Goal: Task Accomplishment & Management: Manage account settings

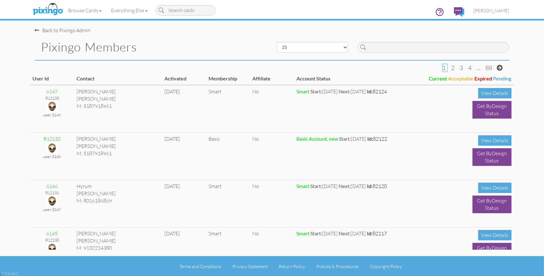
click at [83, 13] on link "Browse Cards" at bounding box center [85, 11] width 43 height 16
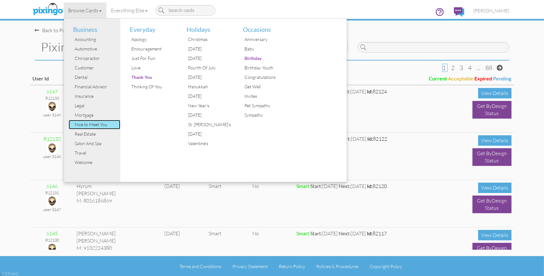
click at [83, 126] on div "Nice to Meet You" at bounding box center [96, 124] width 47 height 9
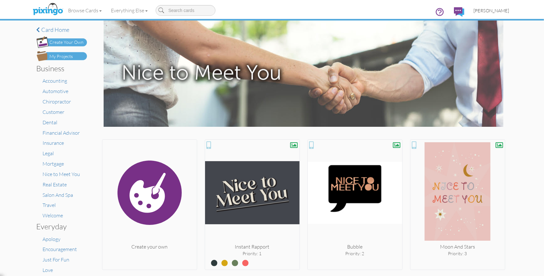
click at [491, 10] on span "[PERSON_NAME]" at bounding box center [492, 10] width 36 height 5
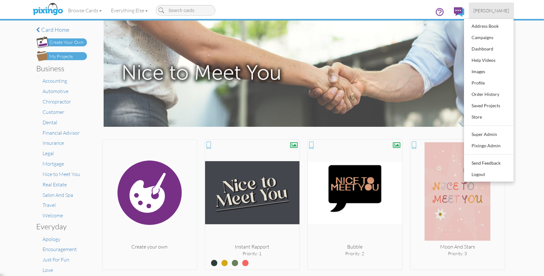
click at [491, 10] on span "[PERSON_NAME]" at bounding box center [492, 10] width 36 height 5
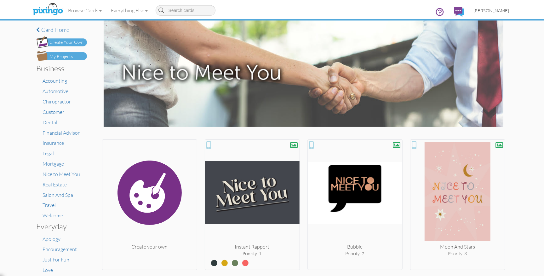
click at [488, 12] on span "[PERSON_NAME]" at bounding box center [492, 10] width 36 height 5
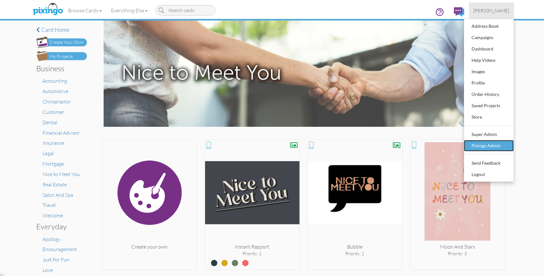
click at [486, 143] on div "Pixingo Admin" at bounding box center [488, 145] width 37 height 9
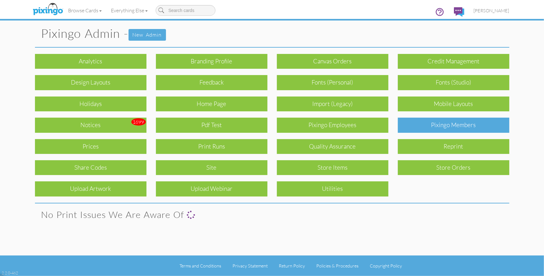
click at [464, 127] on div "Pixingo Members" at bounding box center [454, 125] width 112 height 15
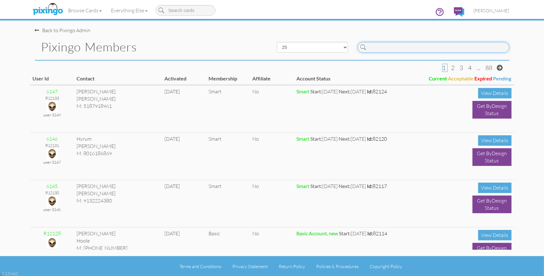
click at [408, 48] on input at bounding box center [434, 47] width 152 height 11
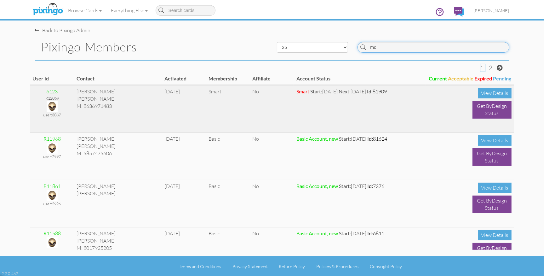
type input "mc"
click at [53, 106] on img at bounding box center [52, 106] width 11 height 11
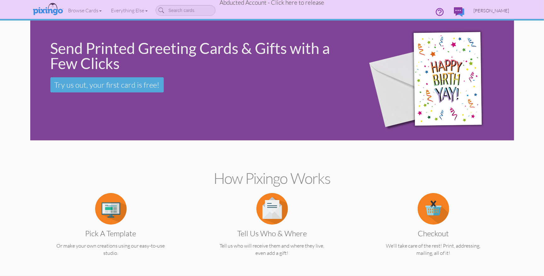
click at [487, 9] on span "Vanessa McAllister" at bounding box center [492, 10] width 36 height 5
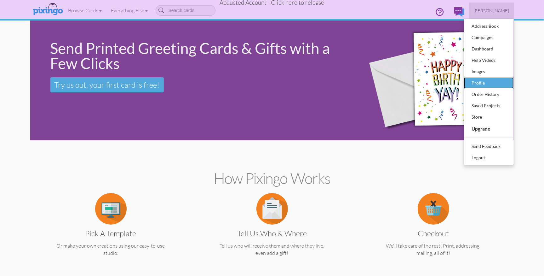
click at [481, 83] on div "Profile" at bounding box center [488, 82] width 37 height 9
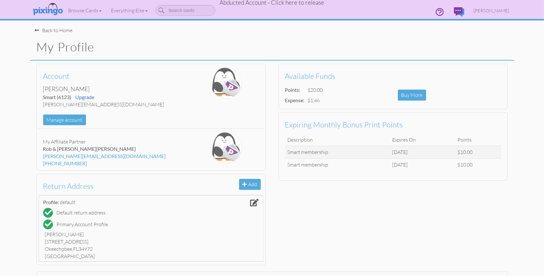
click at [297, 4] on span "Abducted Account - Click here to release" at bounding box center [272, 3] width 105 height 8
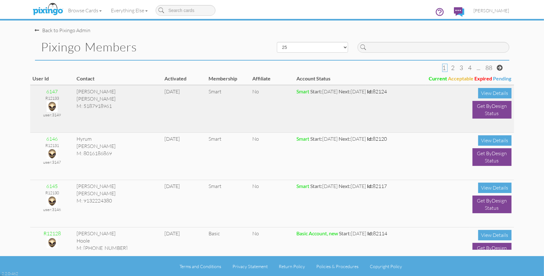
click at [53, 106] on img at bounding box center [52, 106] width 11 height 11
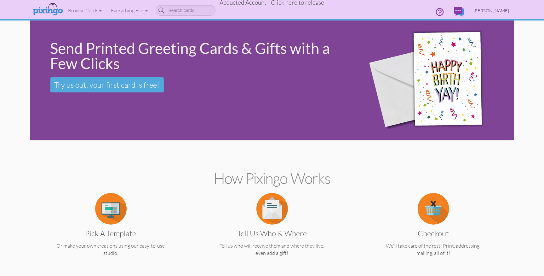
click at [491, 10] on span "[PERSON_NAME]" at bounding box center [492, 10] width 36 height 5
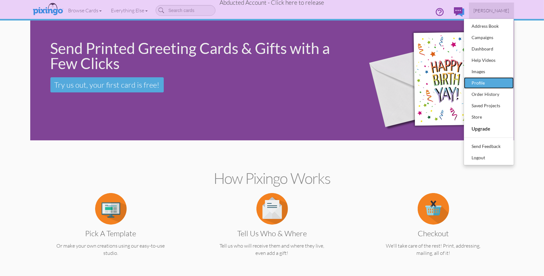
click at [479, 81] on div "Profile" at bounding box center [488, 82] width 37 height 9
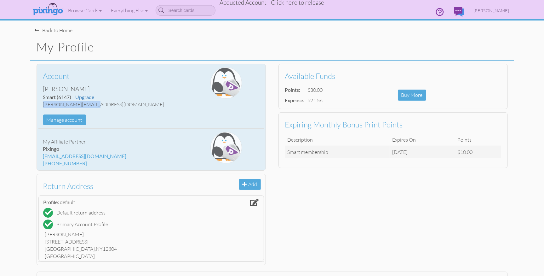
drag, startPoint x: 44, startPoint y: 105, endPoint x: 96, endPoint y: 106, distance: 52.0
click at [95, 106] on div "[PERSON_NAME][EMAIL_ADDRESS][DOMAIN_NAME]" at bounding box center [113, 104] width 141 height 7
copy div "[PERSON_NAME][EMAIL_ADDRESS][DOMAIN_NAME]"
click at [101, 106] on div "[PERSON_NAME][EMAIL_ADDRESS][DOMAIN_NAME]" at bounding box center [113, 104] width 141 height 7
drag, startPoint x: 57, startPoint y: 105, endPoint x: 95, endPoint y: 104, distance: 38.1
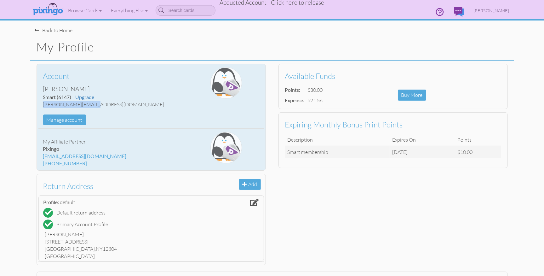
click at [95, 104] on div "[PERSON_NAME][EMAIL_ADDRESS][DOMAIN_NAME]" at bounding box center [113, 104] width 141 height 7
copy div "[PERSON_NAME][EMAIL_ADDRESS][DOMAIN_NAME]"
click at [106, 113] on div "Account Mandie Baker Smart (6147) Upgrade mandie@nemerford.com Manage account" at bounding box center [113, 96] width 150 height 58
drag, startPoint x: 97, startPoint y: 105, endPoint x: 48, endPoint y: 105, distance: 49.2
click at [42, 105] on div "Account Mandie Baker Smart (6147) Upgrade mandie@nemerford.com Manage account" at bounding box center [113, 96] width 150 height 58
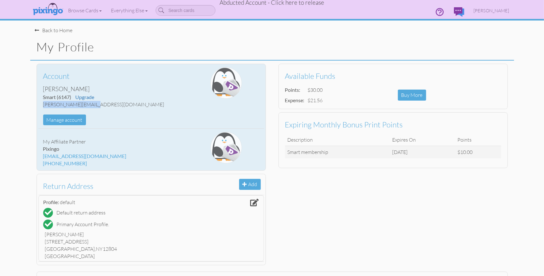
copy div "[PERSON_NAME][EMAIL_ADDRESS][DOMAIN_NAME]"
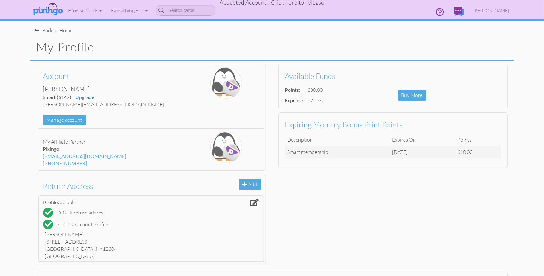
click at [62, 31] on div "Back to Home" at bounding box center [54, 30] width 38 height 7
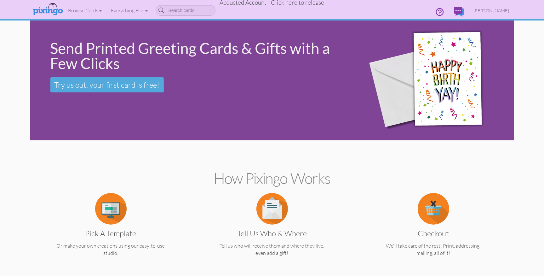
click at [301, 4] on span "Abducted Account - Click here to release" at bounding box center [272, 3] width 105 height 8
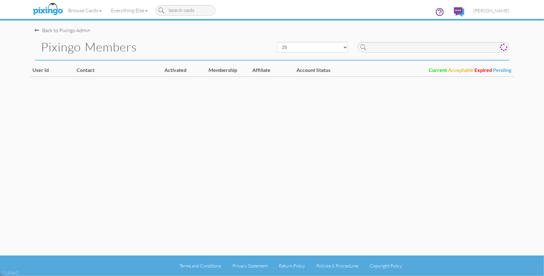
click at [393, 27] on div "Back to Pixingo Admin" at bounding box center [274, 27] width 479 height 14
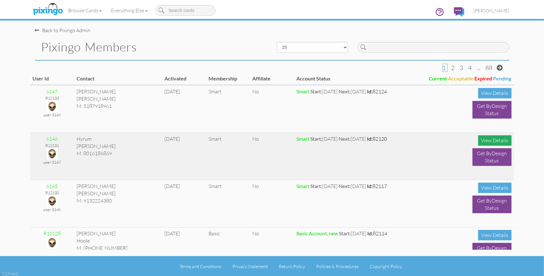
click at [487, 141] on div "View Details" at bounding box center [494, 140] width 33 height 10
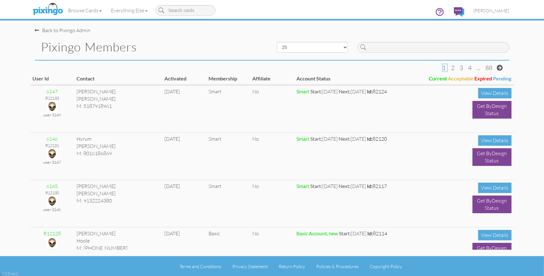
click at [244, 32] on div "Back to Pixingo Admin" at bounding box center [274, 27] width 479 height 14
click at [499, 9] on span "[PERSON_NAME]" at bounding box center [492, 10] width 36 height 5
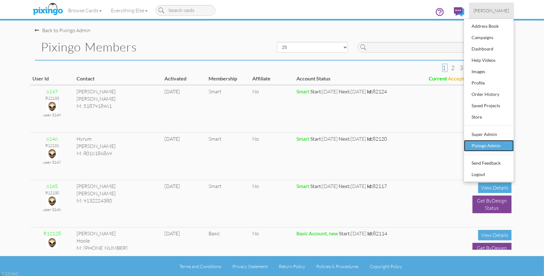
click at [485, 144] on div "Pixingo Admin" at bounding box center [488, 145] width 37 height 9
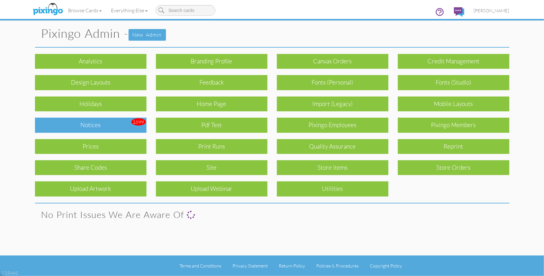
click at [120, 127] on div "Notices" at bounding box center [91, 125] width 112 height 15
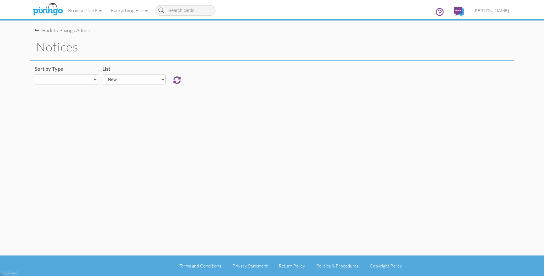
select select "object:39437"
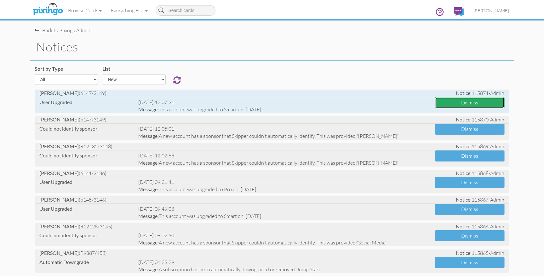
click at [447, 100] on button "Dismiss" at bounding box center [470, 102] width 70 height 11
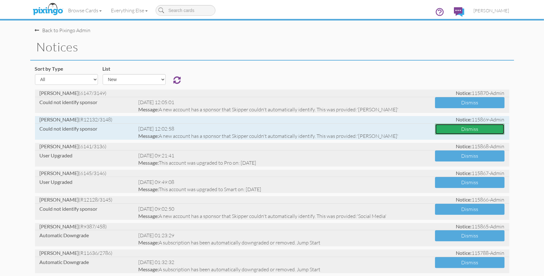
click at [461, 129] on button "Dismiss" at bounding box center [470, 129] width 70 height 11
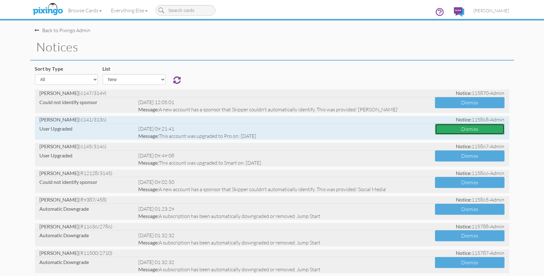
click at [453, 129] on button "Dismiss" at bounding box center [470, 129] width 70 height 11
click at [448, 129] on button "Dismiss" at bounding box center [470, 129] width 70 height 11
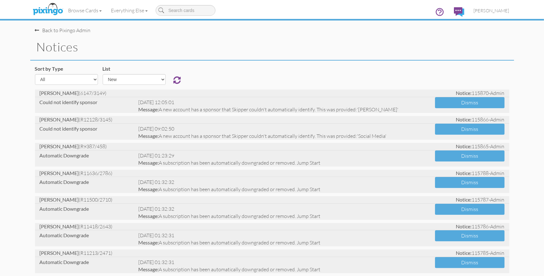
click at [262, 71] on div "Sort by Type All Admin Generic New Membership Order Swag Print Run Super Admin …" at bounding box center [272, 77] width 484 height 24
click at [46, 10] on img at bounding box center [47, 10] width 33 height 16
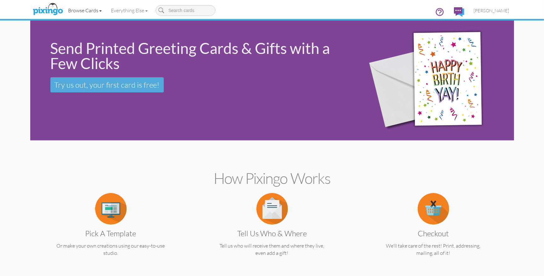
click at [88, 10] on link "Browse Cards" at bounding box center [85, 11] width 43 height 16
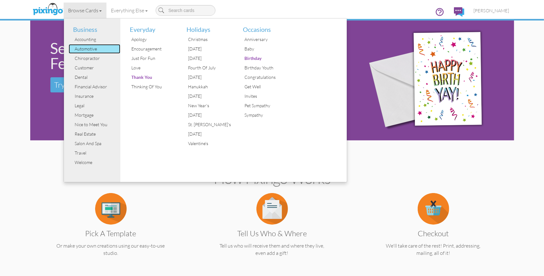
click at [89, 48] on div "Automotive" at bounding box center [96, 48] width 47 height 9
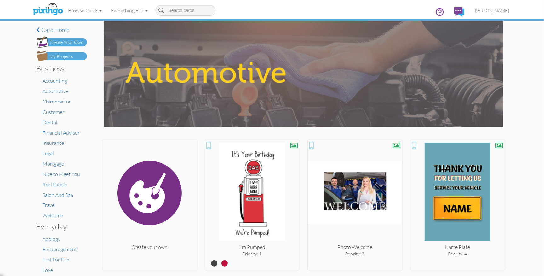
click at [536, 152] on div "× Card home Create Your Own My Projects Business Accounting Automotive Chiropra…" at bounding box center [272, 147] width 544 height 255
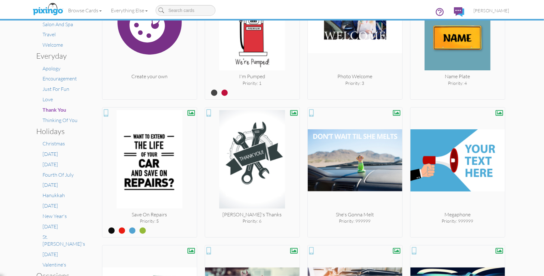
scroll to position [172, 0]
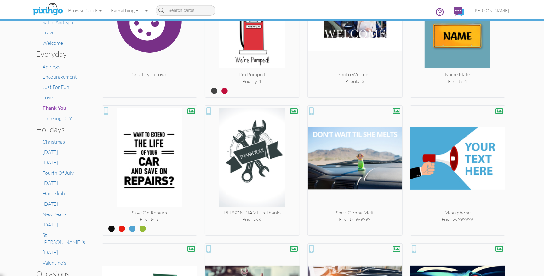
click at [520, 148] on div "× Card home Create Your Own My Projects Business Accounting Automotive Chiropra…" at bounding box center [272, 147] width 544 height 255
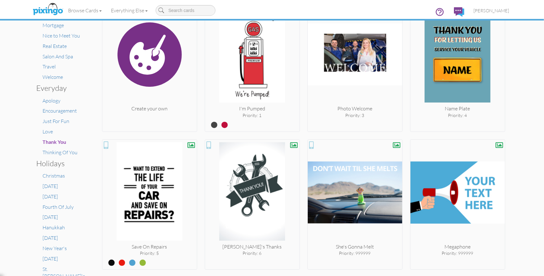
scroll to position [21, 0]
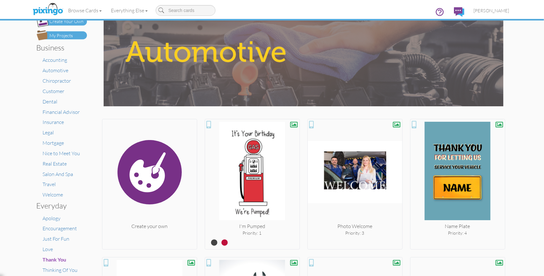
click at [519, 149] on div "× Card home Create Your Own My Projects Business Accounting Automotive Chiropra…" at bounding box center [272, 147] width 544 height 255
click at [493, 9] on span "[PERSON_NAME]" at bounding box center [492, 10] width 36 height 5
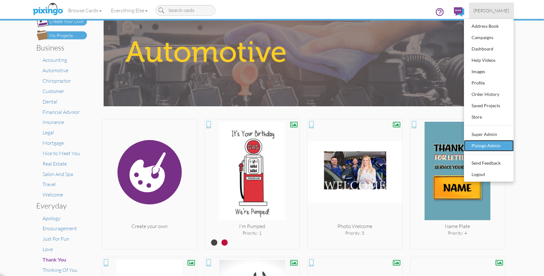
click at [480, 146] on div "Pixingo Admin" at bounding box center [488, 145] width 37 height 9
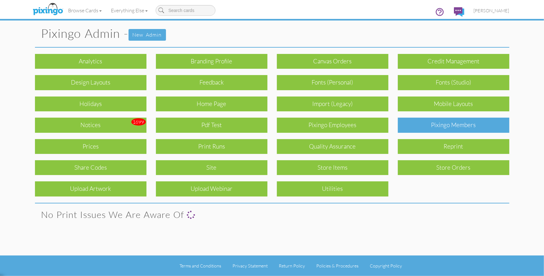
click at [448, 125] on div "Pixingo Members" at bounding box center [454, 125] width 112 height 15
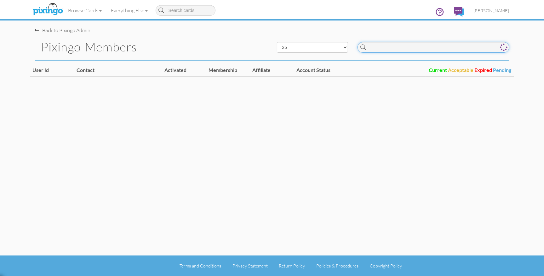
click at [399, 46] on input at bounding box center [434, 47] width 152 height 11
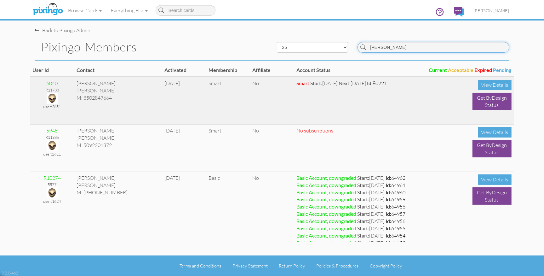
type input "terry"
click at [50, 97] on img at bounding box center [52, 98] width 11 height 11
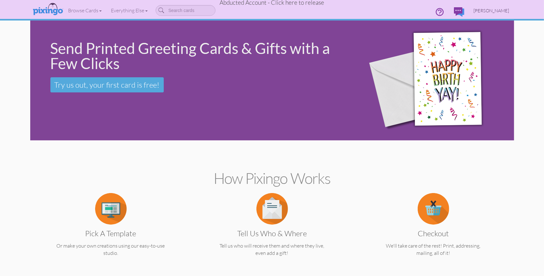
click at [493, 12] on span "Terry Kelly" at bounding box center [492, 10] width 36 height 5
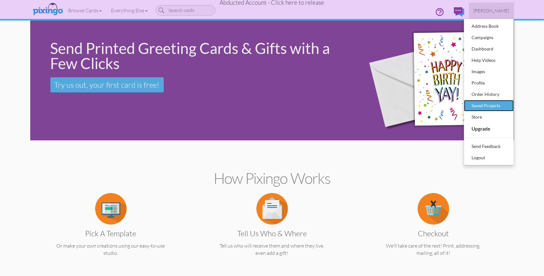
click at [485, 102] on div "Saved Projects" at bounding box center [488, 105] width 37 height 9
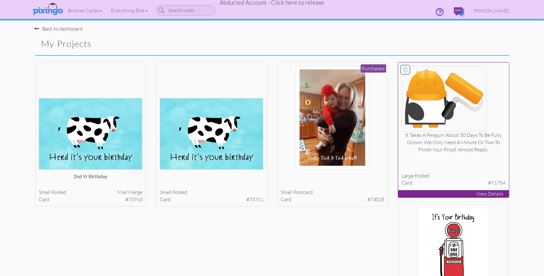
click at [445, 111] on img at bounding box center [444, 99] width 85 height 66
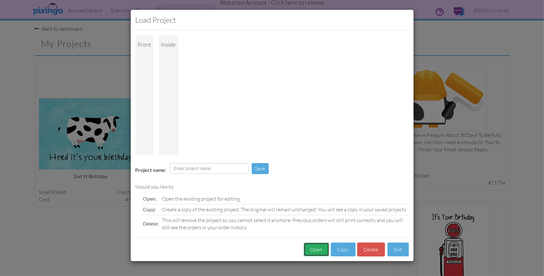
click at [318, 242] on button "Open" at bounding box center [317, 249] width 26 height 14
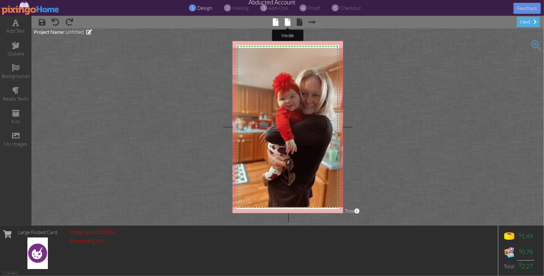
click at [287, 20] on span at bounding box center [288, 22] width 6 height 8
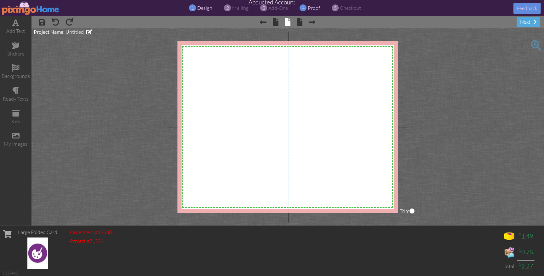
click at [312, 8] on span "proof" at bounding box center [314, 8] width 12 height 6
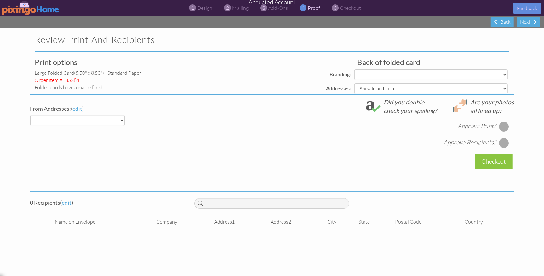
select select "object:84270"
select select "object:84281"
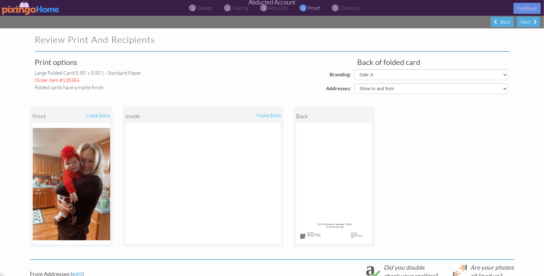
click at [20, 11] on img at bounding box center [31, 8] width 58 height 14
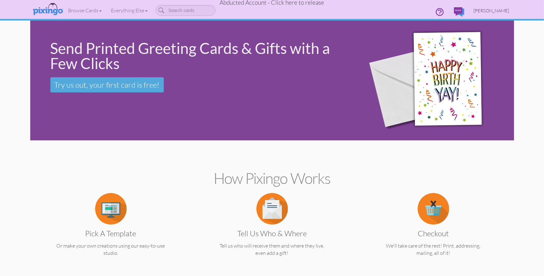
click at [499, 12] on span "Terry Kelly" at bounding box center [492, 10] width 36 height 5
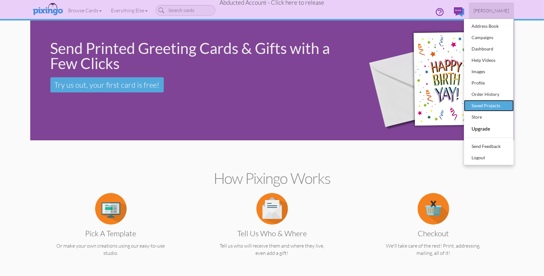
click at [487, 101] on div "Saved Projects" at bounding box center [488, 105] width 37 height 9
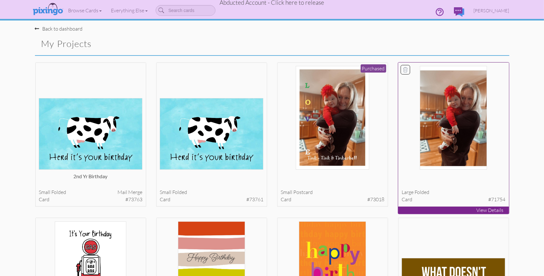
click at [475, 169] on img at bounding box center [453, 118] width 67 height 104
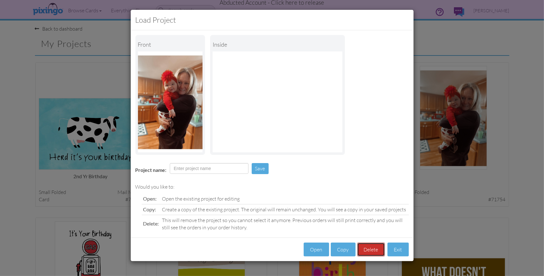
click at [367, 252] on button "Delete" at bounding box center [371, 249] width 28 height 14
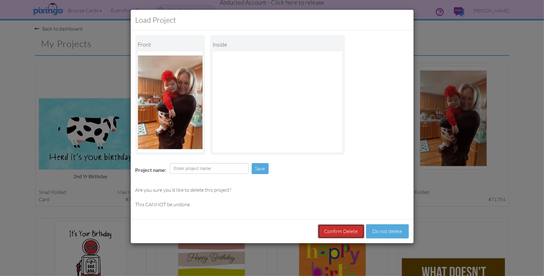
click at [341, 233] on button "Confirm Delete" at bounding box center [341, 231] width 47 height 14
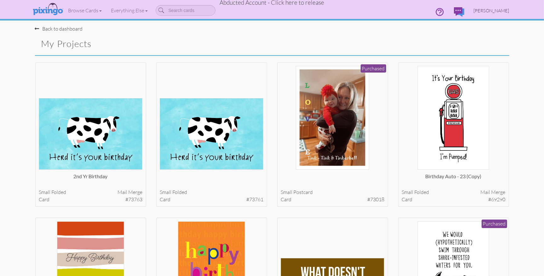
click at [494, 12] on span "Terry Kelly" at bounding box center [492, 10] width 36 height 5
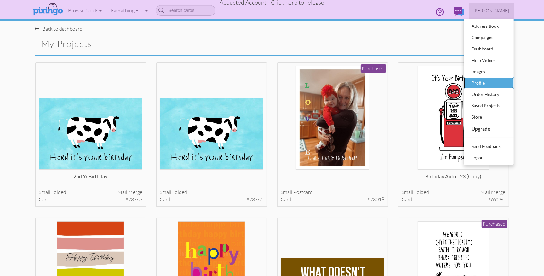
click at [484, 84] on div "Profile" at bounding box center [488, 82] width 37 height 9
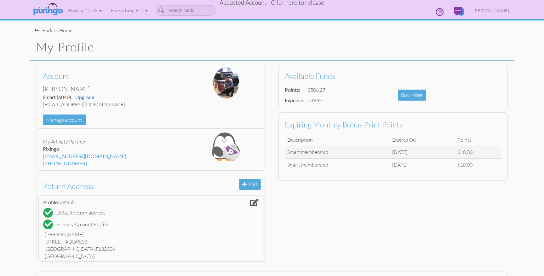
click at [278, 3] on span "Abducted Account - Click here to release" at bounding box center [272, 3] width 105 height 8
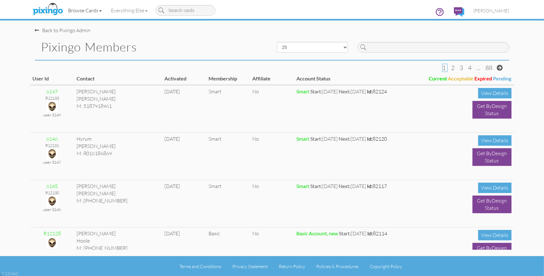
click at [94, 10] on link "Browse Cards" at bounding box center [85, 11] width 43 height 16
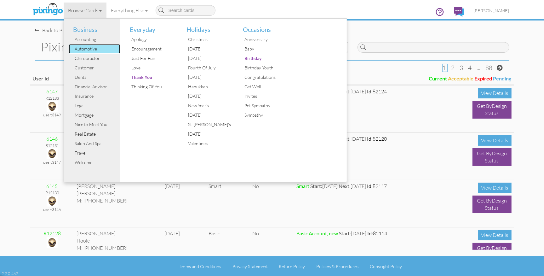
click at [91, 50] on div "Automotive" at bounding box center [96, 48] width 47 height 9
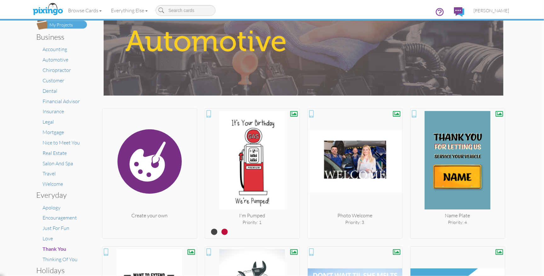
scroll to position [81, 0]
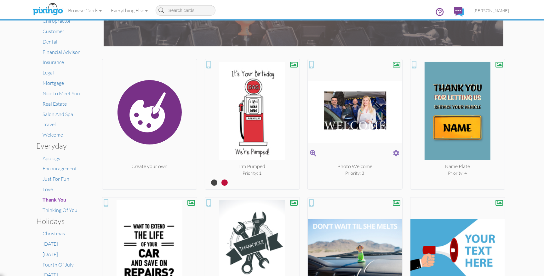
click at [369, 137] on img at bounding box center [355, 112] width 95 height 101
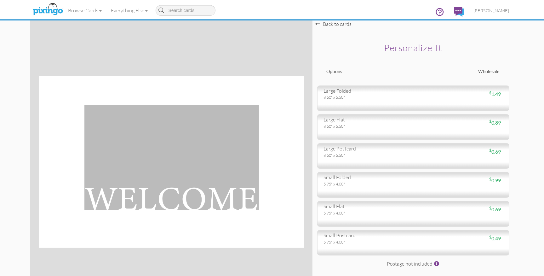
click at [334, 26] on div "Back to cards" at bounding box center [334, 23] width 36 height 7
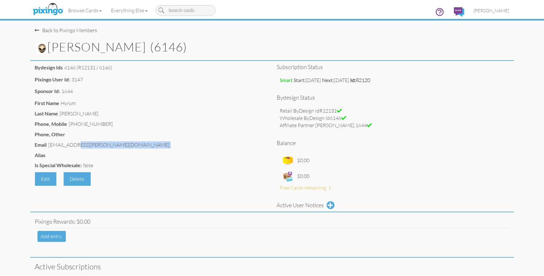
drag, startPoint x: 49, startPoint y: 145, endPoint x: 99, endPoint y: 148, distance: 49.3
click at [107, 145] on div "Email [EMAIL_ADDRESS][PERSON_NAME][DOMAIN_NAME]" at bounding box center [151, 145] width 233 height 9
copy div "[EMAIL_ADDRESS][PERSON_NAME][DOMAIN_NAME]"
click at [72, 32] on div "Back to Pixingo Members" at bounding box center [66, 30] width 62 height 7
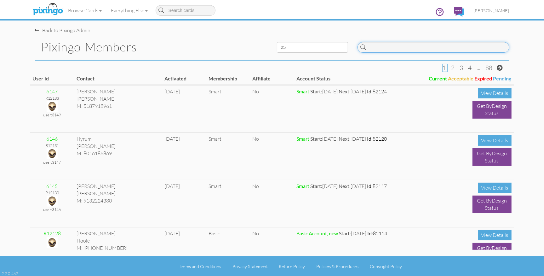
click at [399, 50] on input at bounding box center [434, 47] width 152 height 11
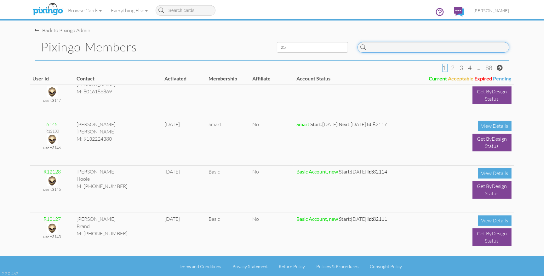
scroll to position [74, 0]
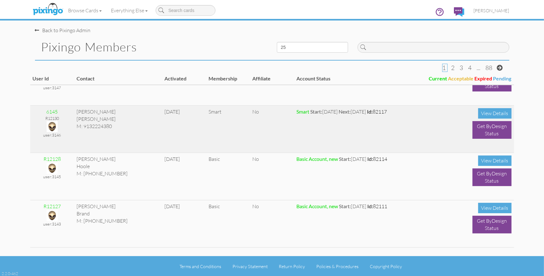
click at [51, 125] on img at bounding box center [52, 126] width 11 height 11
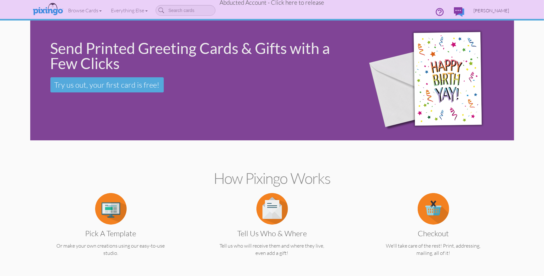
click at [493, 10] on span "[PERSON_NAME]" at bounding box center [492, 10] width 36 height 5
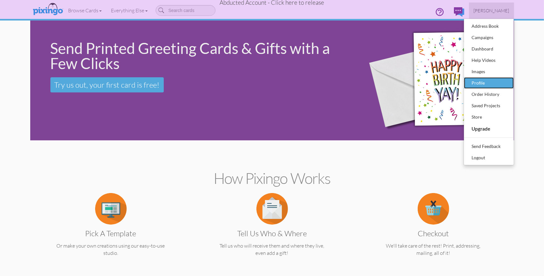
click at [483, 81] on div "Profile" at bounding box center [488, 82] width 37 height 9
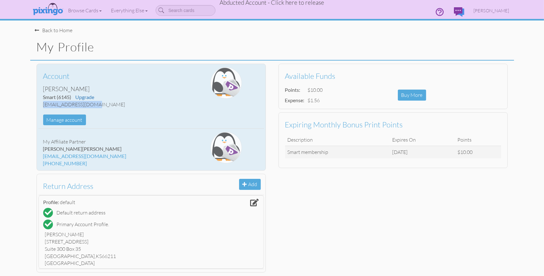
drag, startPoint x: 43, startPoint y: 106, endPoint x: 93, endPoint y: 104, distance: 49.8
click at [93, 104] on div "[EMAIL_ADDRESS][DOMAIN_NAME]" at bounding box center [113, 104] width 141 height 7
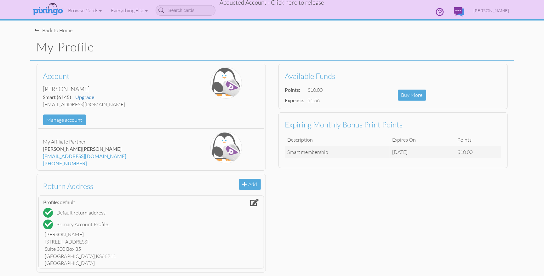
click at [208, 41] on h1 "My Profile" at bounding box center [276, 46] width 478 height 13
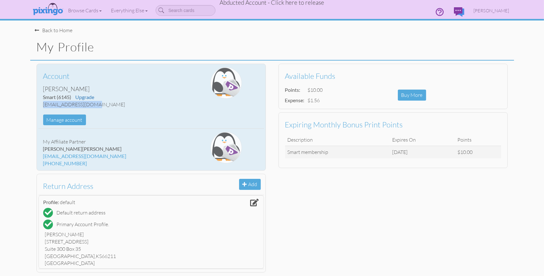
drag, startPoint x: 43, startPoint y: 104, endPoint x: 87, endPoint y: 104, distance: 44.4
click at [93, 104] on div "[EMAIL_ADDRESS][DOMAIN_NAME]" at bounding box center [113, 104] width 141 height 7
copy div "[EMAIL_ADDRESS][DOMAIN_NAME]"
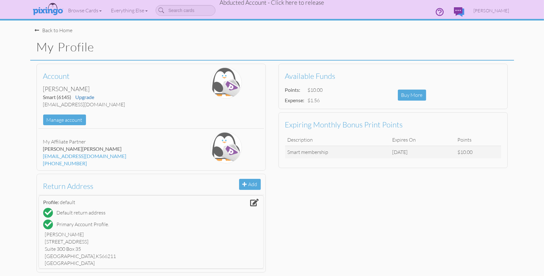
click at [349, 237] on div "Account [PERSON_NAME] Smart (6145) Upgrade [EMAIL_ADDRESS][DOMAIN_NAME] Manage …" at bounding box center [272, 168] width 484 height 215
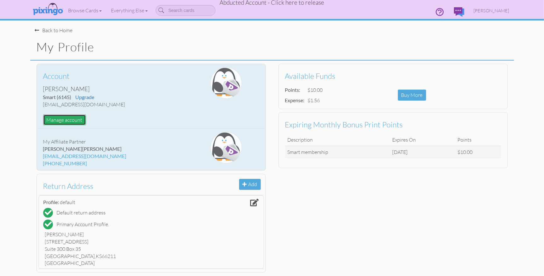
click at [59, 118] on button "Manage account" at bounding box center [64, 119] width 43 height 11
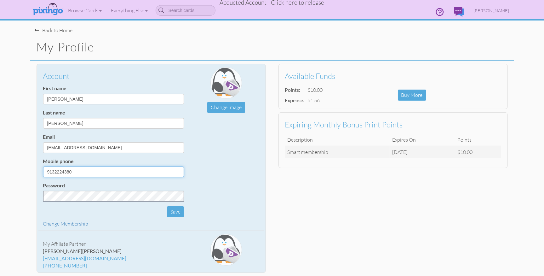
drag, startPoint x: 54, startPoint y: 171, endPoint x: 59, endPoint y: 172, distance: 4.8
click at [54, 171] on input "9132224380" at bounding box center [113, 171] width 141 height 11
drag, startPoint x: 63, startPoint y: 171, endPoint x: 71, endPoint y: 178, distance: 10.9
click at [63, 171] on input "913-2224380" at bounding box center [113, 171] width 141 height 11
type input "[PHONE_NUMBER]"
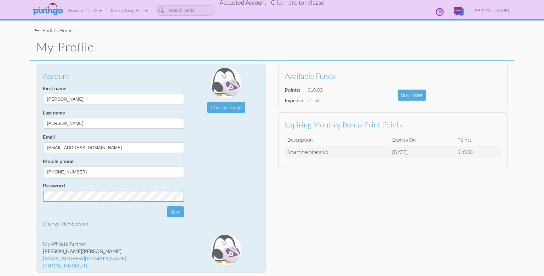
drag, startPoint x: 205, startPoint y: 172, endPoint x: 222, endPoint y: 168, distance: 17.9
click at [205, 172] on div "Account First name [PERSON_NAME] Last name [PERSON_NAME] Email [EMAIL_ADDRESS][…" at bounding box center [151, 149] width 226 height 164
click at [174, 213] on button "Save" at bounding box center [175, 211] width 17 height 11
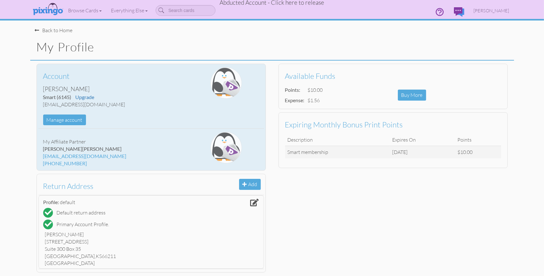
click at [381, 228] on div "Account [PERSON_NAME] Smart (6145) Upgrade [EMAIL_ADDRESS][DOMAIN_NAME] Manage …" at bounding box center [272, 168] width 484 height 215
click at [381, 229] on div "Account [PERSON_NAME] Smart (6145) Upgrade [EMAIL_ADDRESS][DOMAIN_NAME] Manage …" at bounding box center [272, 168] width 484 height 215
click at [288, 3] on span "Abducted Account - Click here to release" at bounding box center [272, 3] width 105 height 8
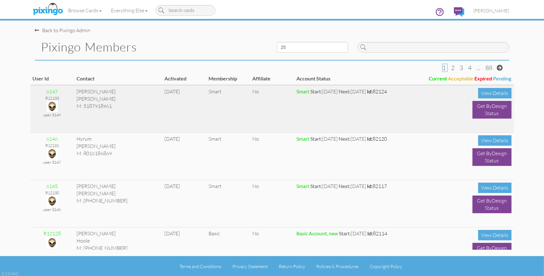
click at [51, 106] on img at bounding box center [52, 106] width 11 height 11
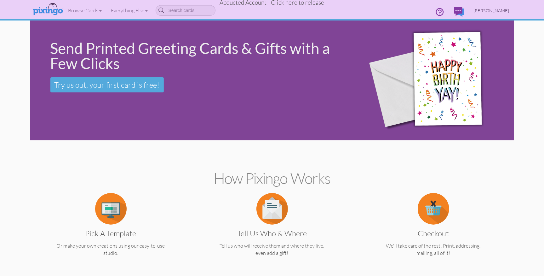
click at [488, 10] on span "[PERSON_NAME]" at bounding box center [492, 10] width 36 height 5
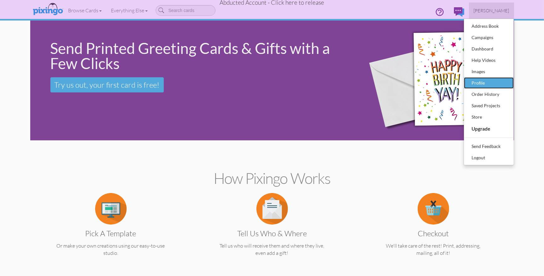
click at [476, 83] on div "Profile" at bounding box center [488, 82] width 37 height 9
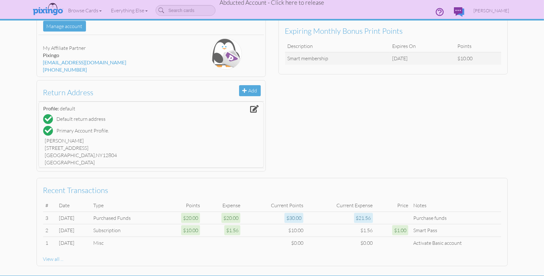
scroll to position [95, 0]
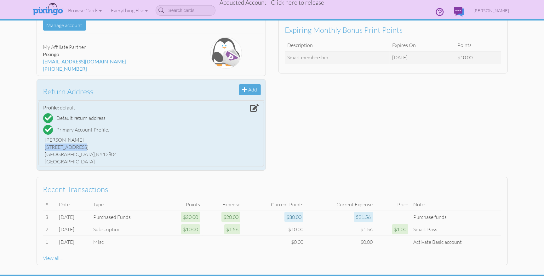
drag, startPoint x: 45, startPoint y: 146, endPoint x: 81, endPoint y: 147, distance: 35.6
click at [94, 147] on div "[STREET_ADDRESS]" at bounding box center [151, 146] width 212 height 7
copy div "[STREET_ADDRESS]"
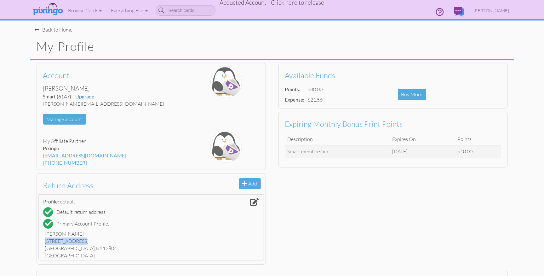
scroll to position [0, 0]
click at [62, 31] on div "Back to Home" at bounding box center [54, 30] width 38 height 7
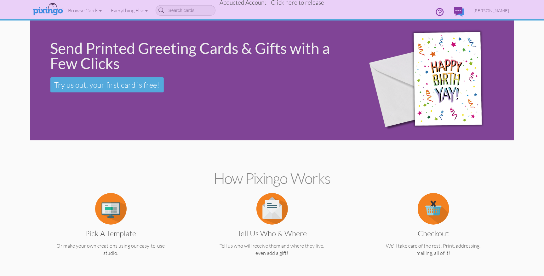
click at [289, 3] on span "Abducted Account - Click here to release" at bounding box center [272, 3] width 105 height 8
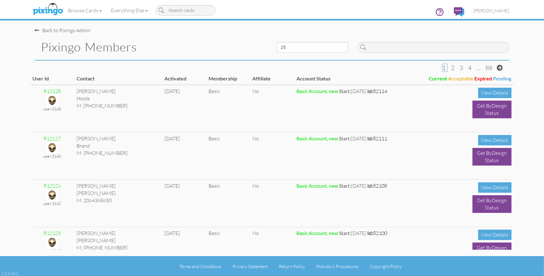
scroll to position [145, 0]
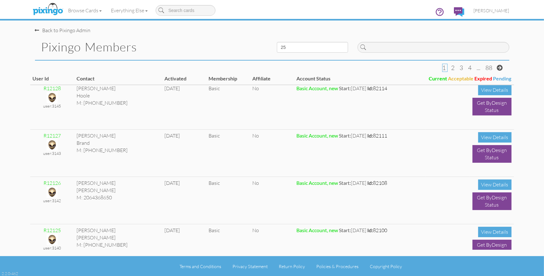
click at [165, 32] on div "Back to Pixingo Admin" at bounding box center [274, 27] width 479 height 14
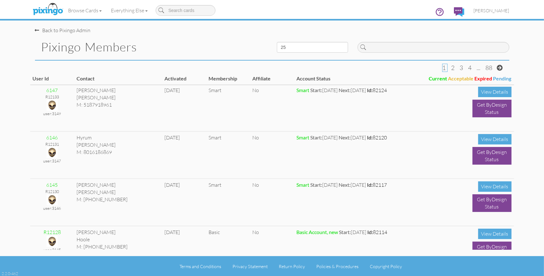
click at [519, 65] on pixingo-members "Toggle navigation Visit Pixingo Mobile Browse Cards Business Accounting Automot…" at bounding box center [272, 138] width 544 height 276
